Goal: Task Accomplishment & Management: Manage account settings

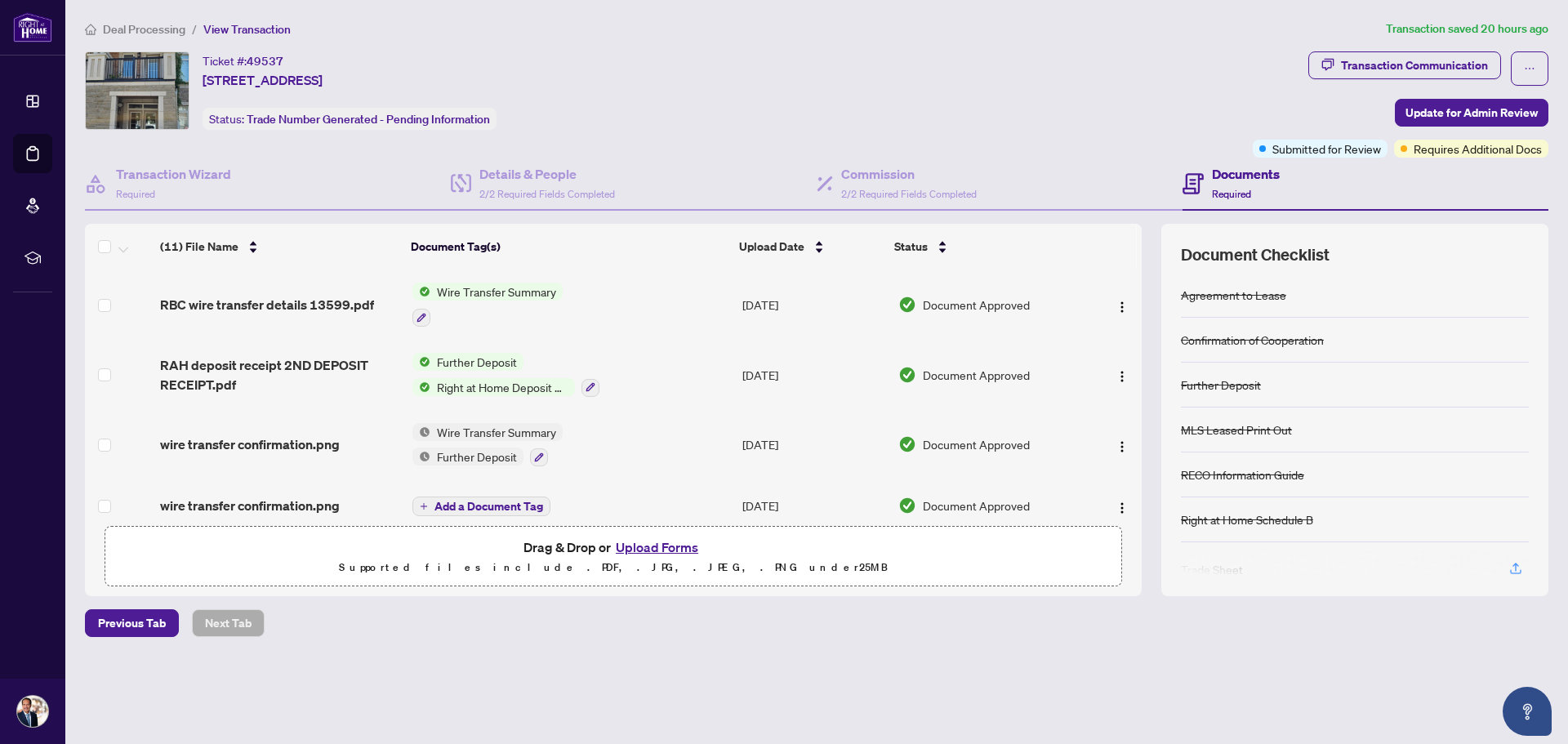
click at [134, 27] on span "Deal Processing" at bounding box center [144, 29] width 82 height 14
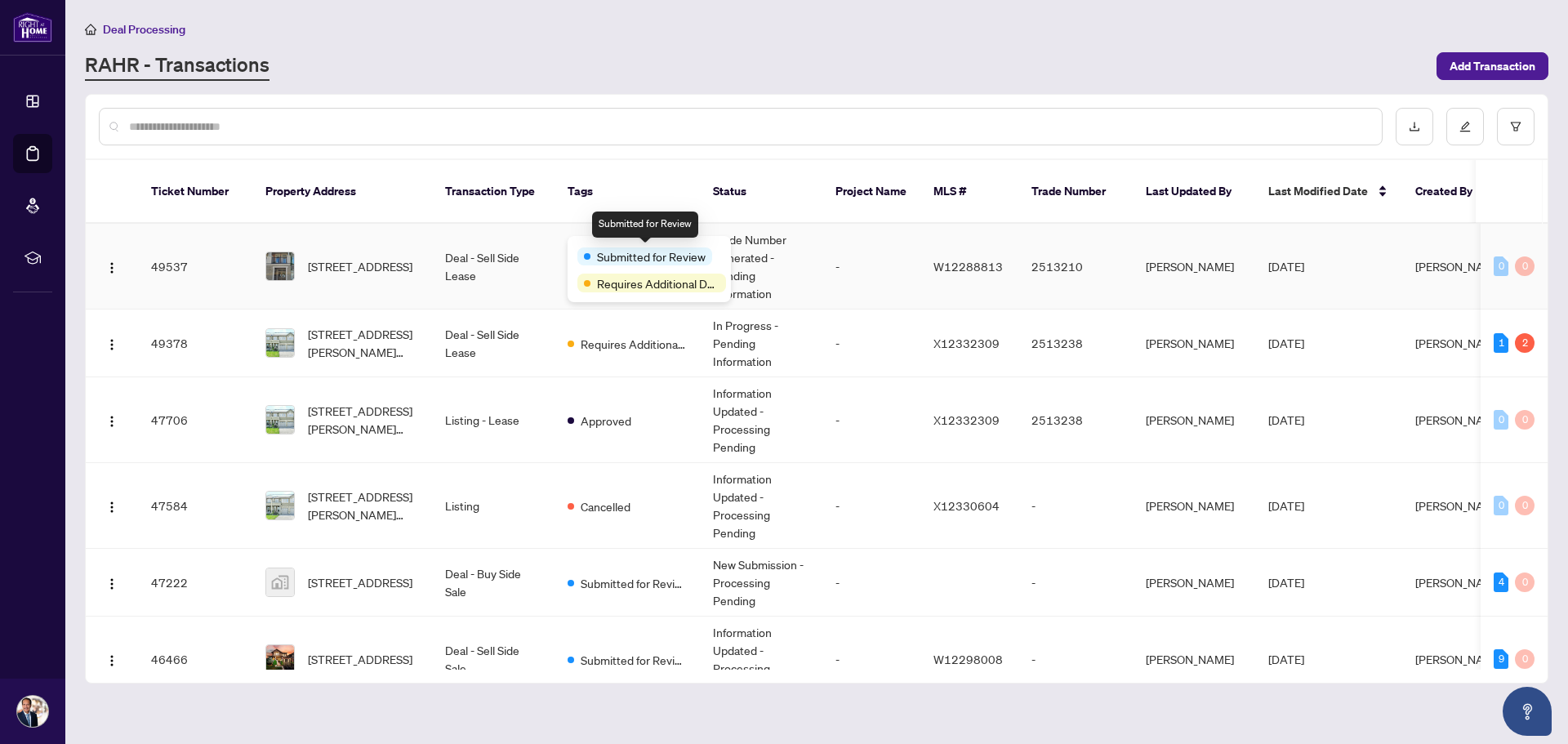
click at [619, 253] on span "Submitted for Review" at bounding box center [651, 256] width 109 height 18
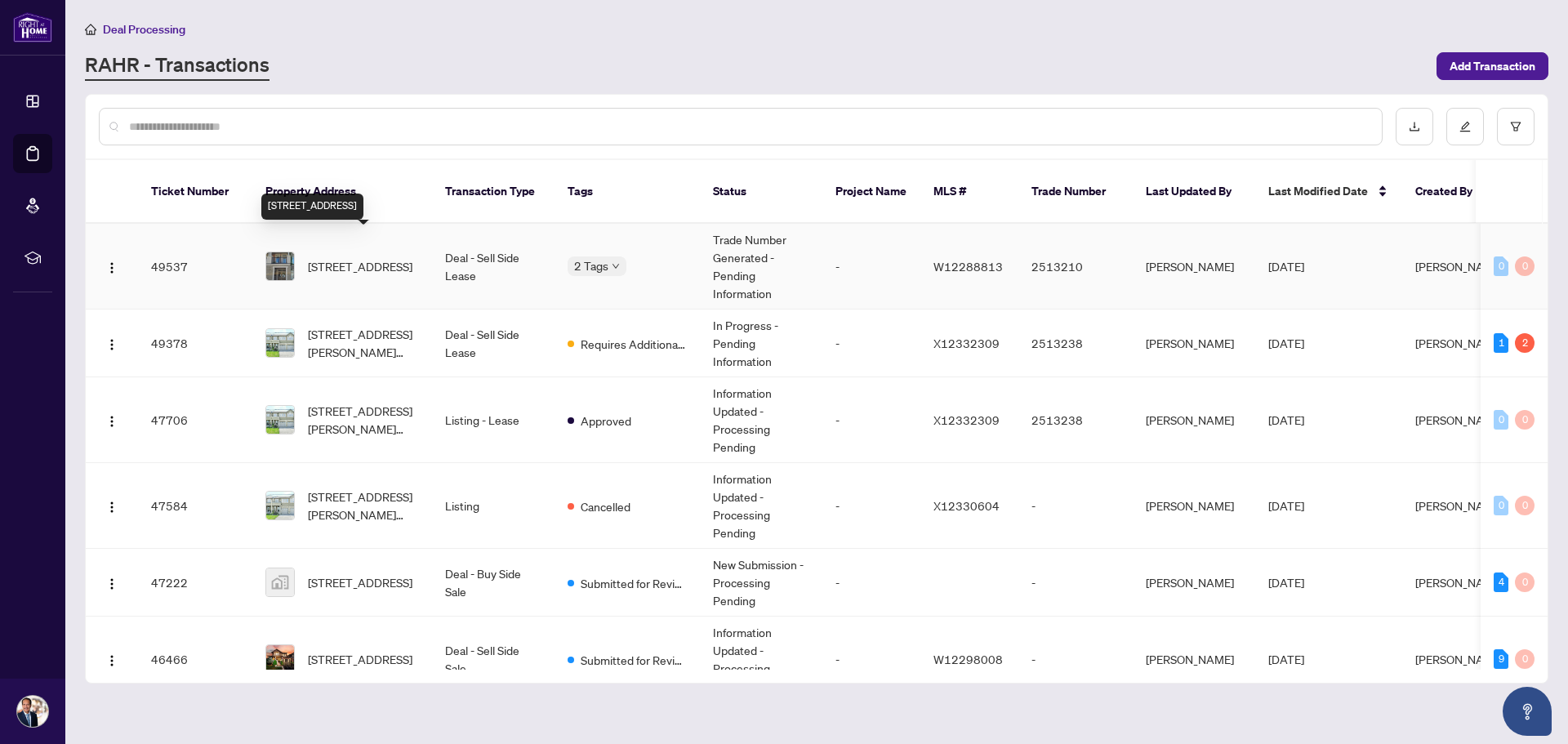
click at [353, 257] on span "[STREET_ADDRESS]" at bounding box center [360, 265] width 105 height 18
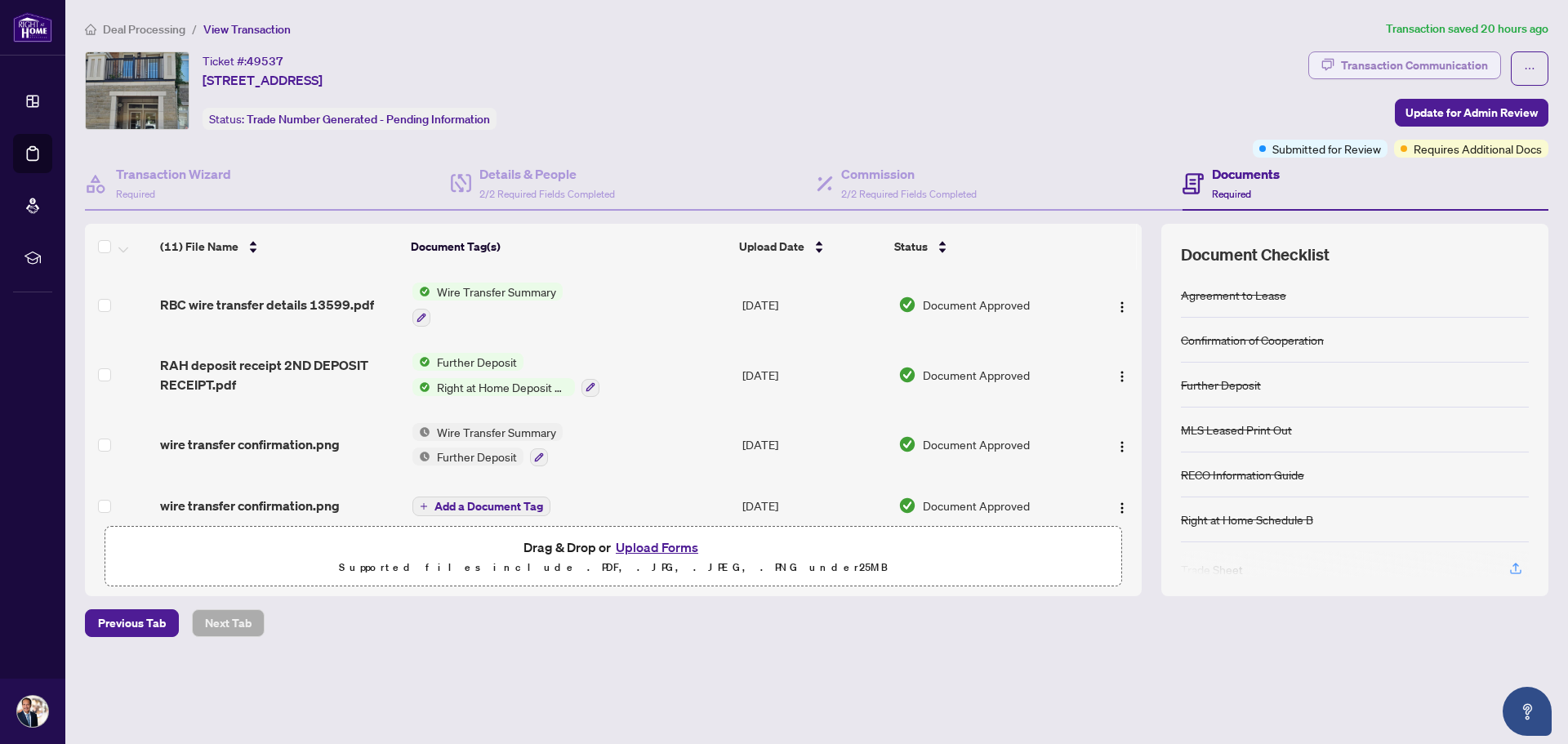
click at [1344, 64] on div "Transaction Communication" at bounding box center [1414, 65] width 147 height 26
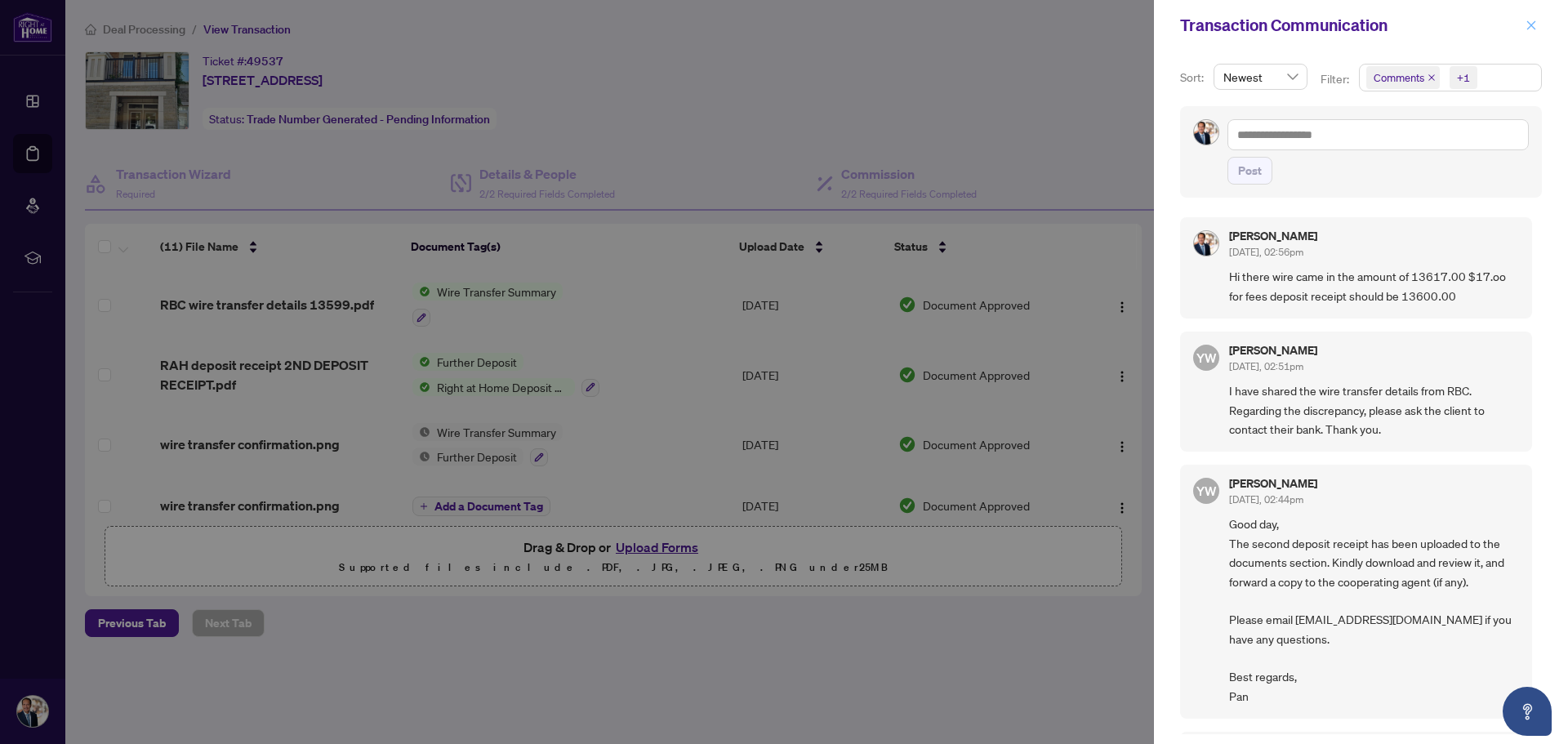
click at [1533, 27] on icon "close" at bounding box center [1531, 25] width 11 height 11
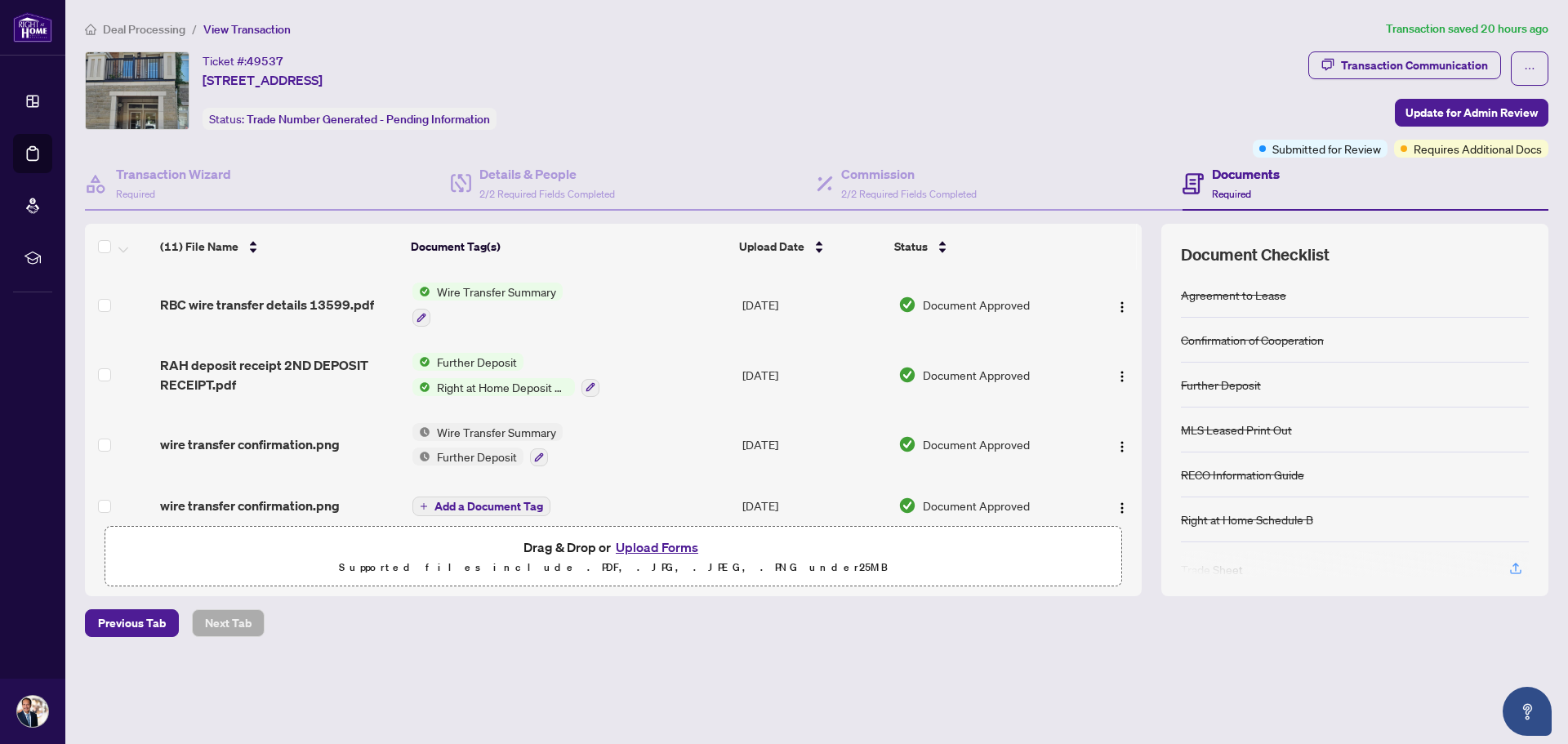
click at [156, 31] on span "Deal Processing" at bounding box center [144, 29] width 82 height 14
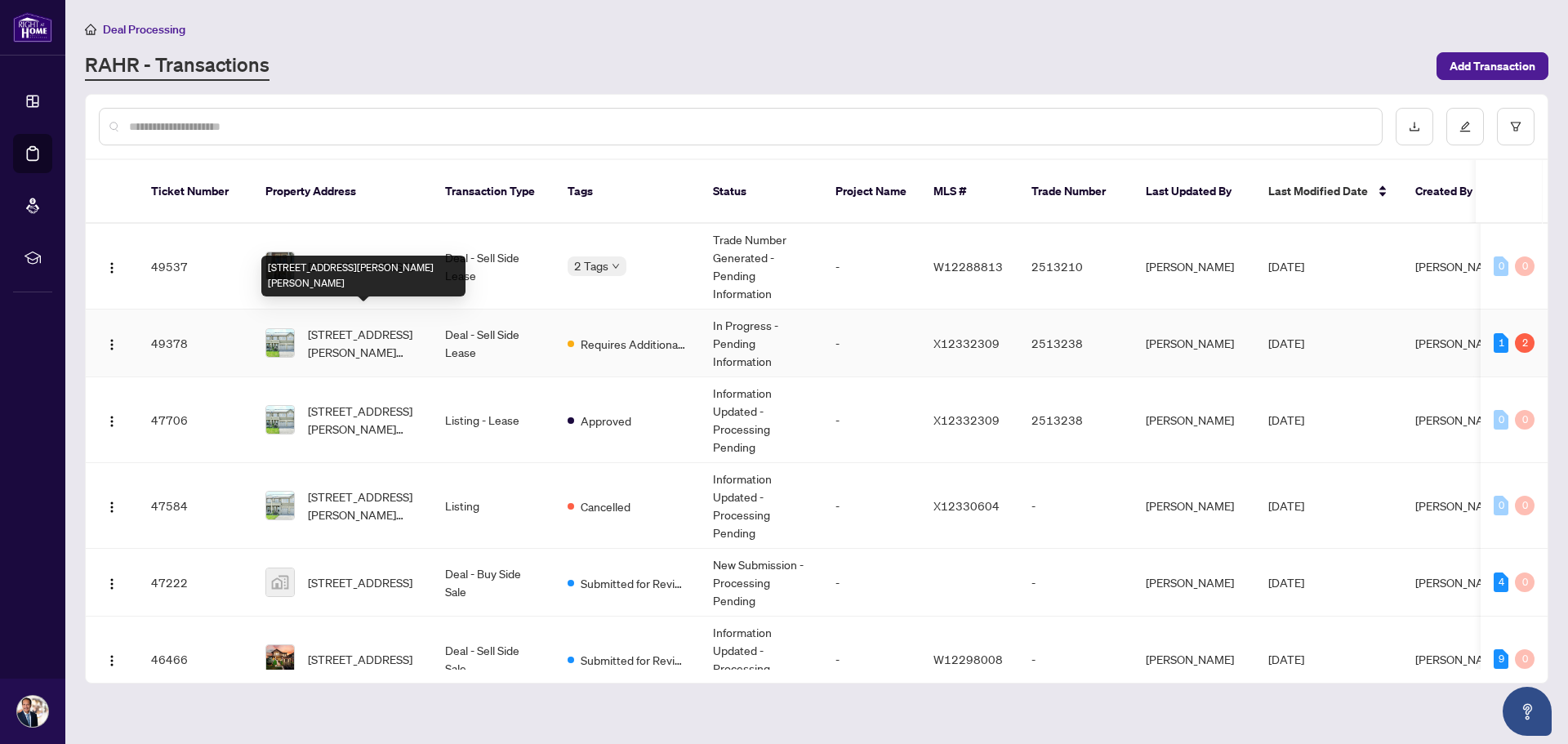
click at [379, 338] on span "[STREET_ADDRESS][PERSON_NAME][PERSON_NAME]" at bounding box center [363, 343] width 111 height 36
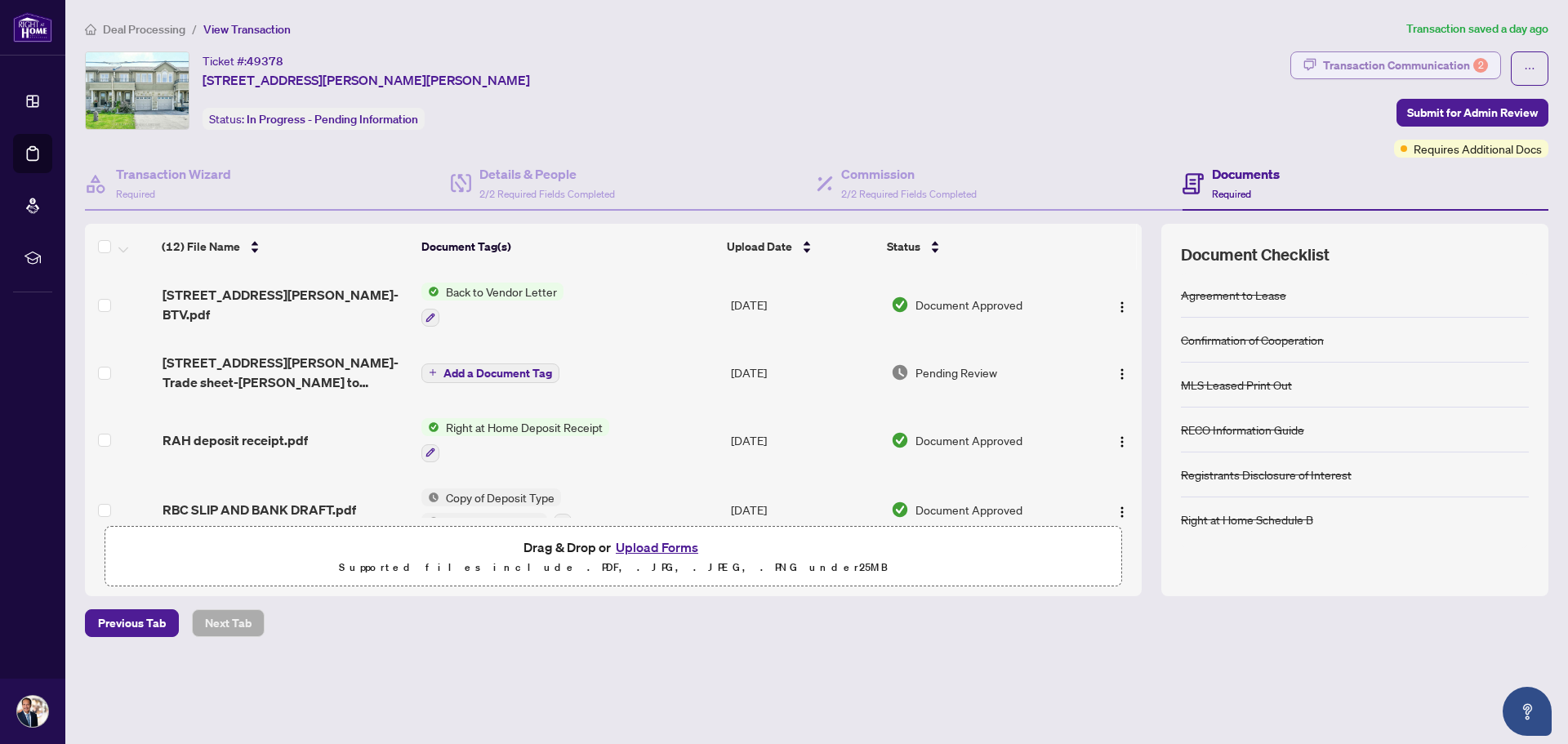
click at [1362, 72] on div "Transaction Communication 2" at bounding box center [1405, 65] width 165 height 26
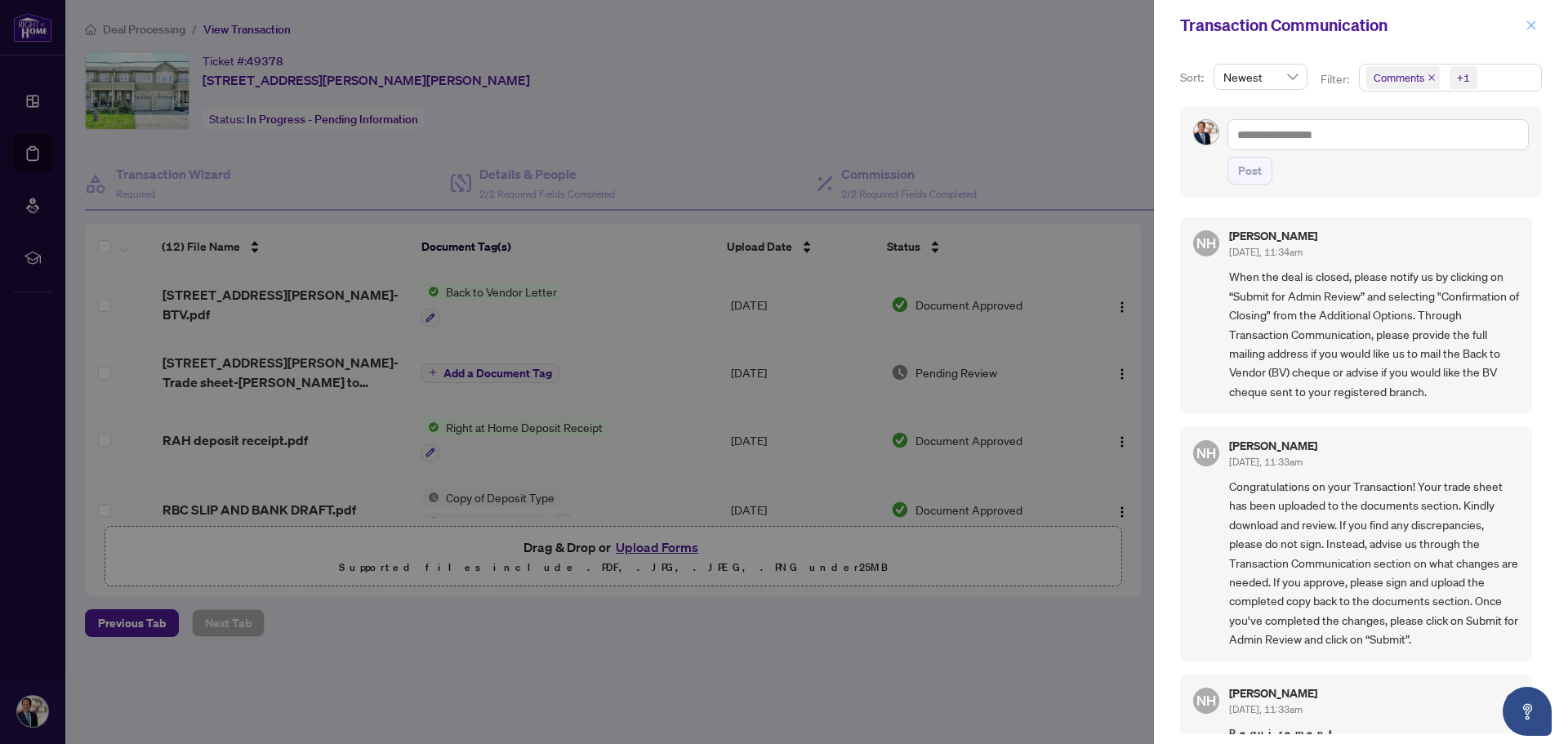
click at [1528, 26] on icon "close" at bounding box center [1531, 25] width 11 height 11
